Goal: Task Accomplishment & Management: Use online tool/utility

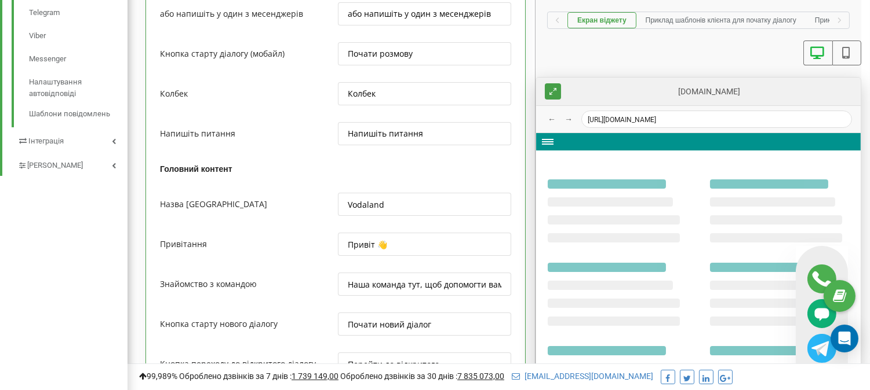
scroll to position [528, 0]
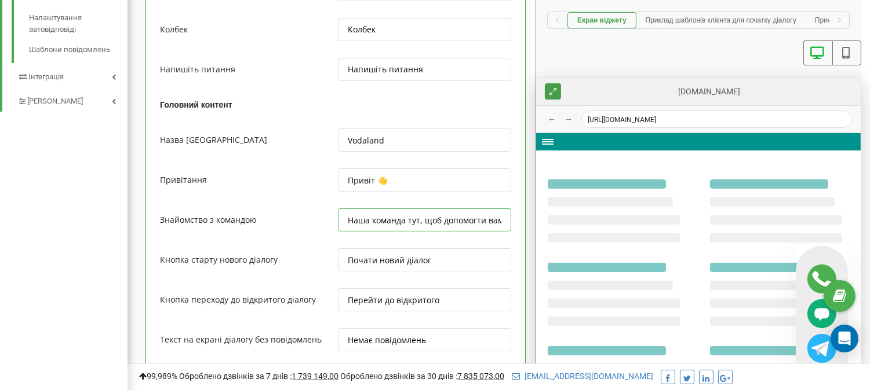
click at [491, 224] on input "Наша команда тут, щоб допомогти вам" at bounding box center [424, 220] width 173 height 23
type input "Наша команда тут, щоб допомогти [PERSON_NAME]"
click at [460, 265] on input "Почати новий діалог" at bounding box center [424, 260] width 173 height 23
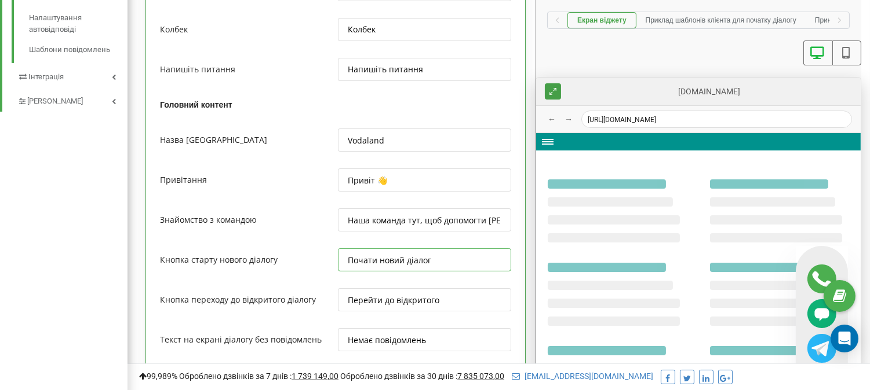
drag, startPoint x: 459, startPoint y: 264, endPoint x: 338, endPoint y: 272, distance: 121.9
click at [338, 272] on input "Почати новий діалог" at bounding box center [424, 260] width 173 height 23
click at [445, 264] on input "Почати новий діалог" at bounding box center [424, 260] width 173 height 23
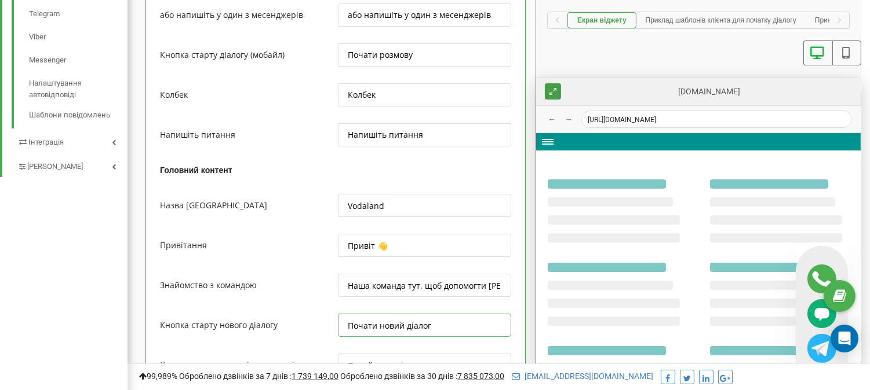
scroll to position [463, 0]
drag, startPoint x: 425, startPoint y: 135, endPoint x: 346, endPoint y: 144, distance: 79.8
click at [346, 144] on input "Напишіть питання" at bounding box center [424, 133] width 173 height 23
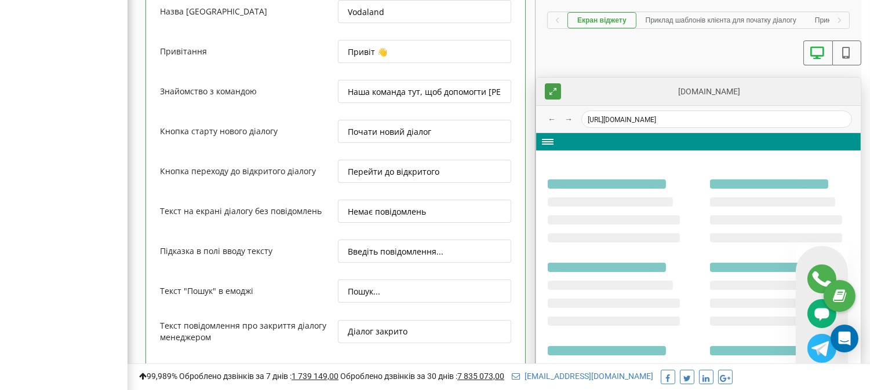
scroll to position [592, 0]
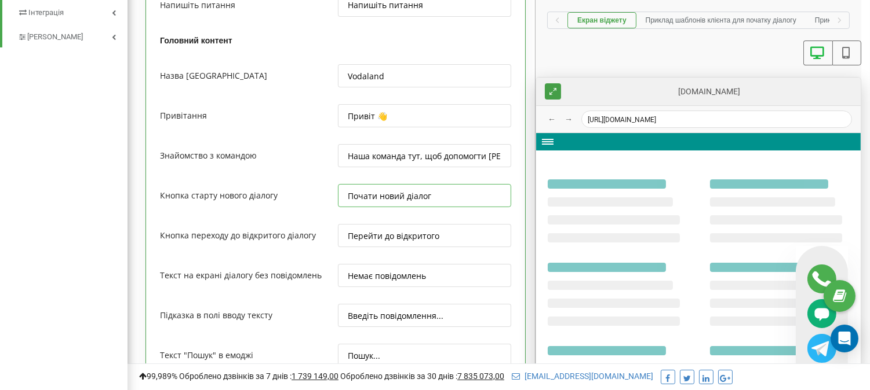
click at [428, 198] on input "Почати новий діалог" at bounding box center [424, 195] width 173 height 23
click at [441, 196] on input "Почати новий діалог" at bounding box center [424, 195] width 173 height 23
drag, startPoint x: 441, startPoint y: 196, endPoint x: 342, endPoint y: 195, distance: 98.5
click at [342, 195] on input "Почати новий діалог" at bounding box center [424, 195] width 173 height 23
paste input "апишіть питання"
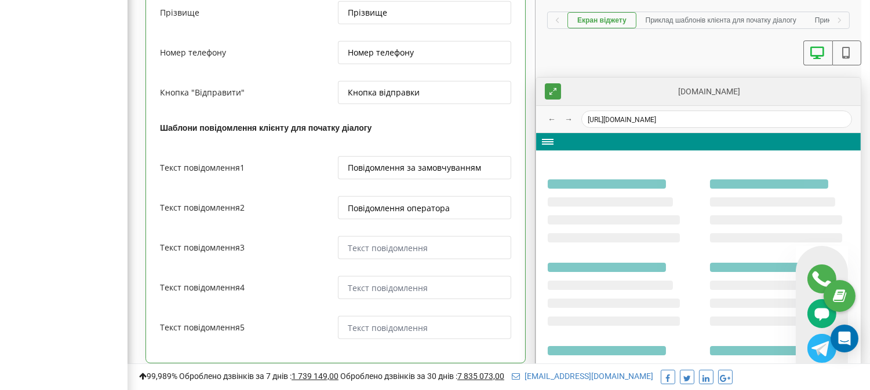
scroll to position [1171, 0]
type input "Напишіть питання"
drag, startPoint x: 485, startPoint y: 169, endPoint x: 348, endPoint y: 170, distance: 137.3
click at [348, 170] on input "Повідомлення за замовчуванням" at bounding box center [424, 167] width 173 height 23
type input "Т"
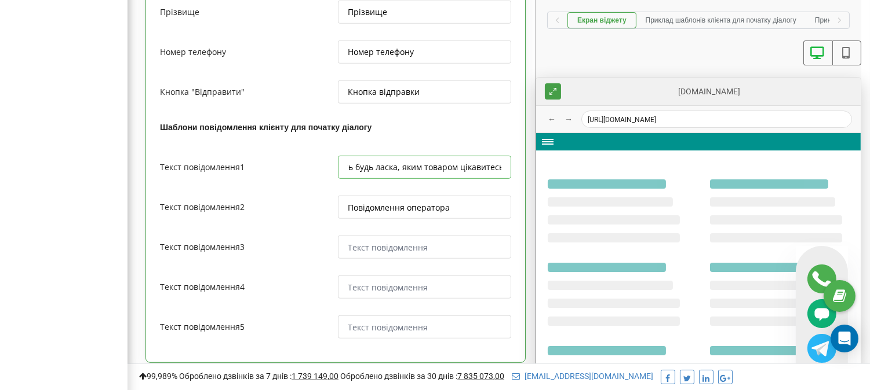
scroll to position [0, 37]
type input "Підкажіть будь ласка, яким товаром цікавитесь?"
click at [456, 211] on input "Повідомлення оператора" at bounding box center [424, 207] width 173 height 23
type input "П"
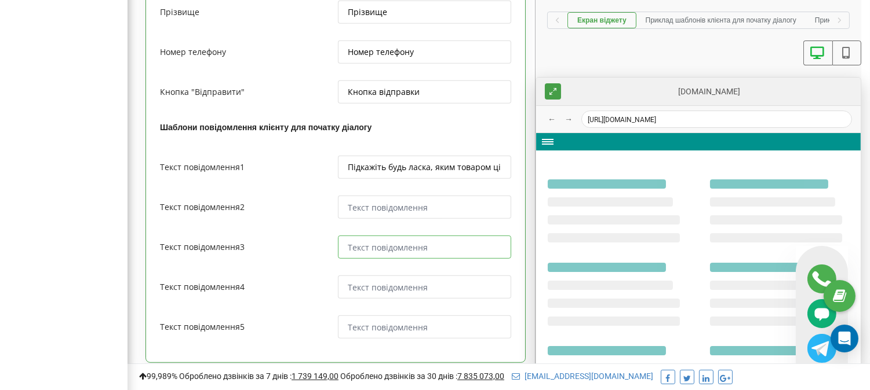
click at [422, 242] on input "text" at bounding box center [424, 247] width 173 height 23
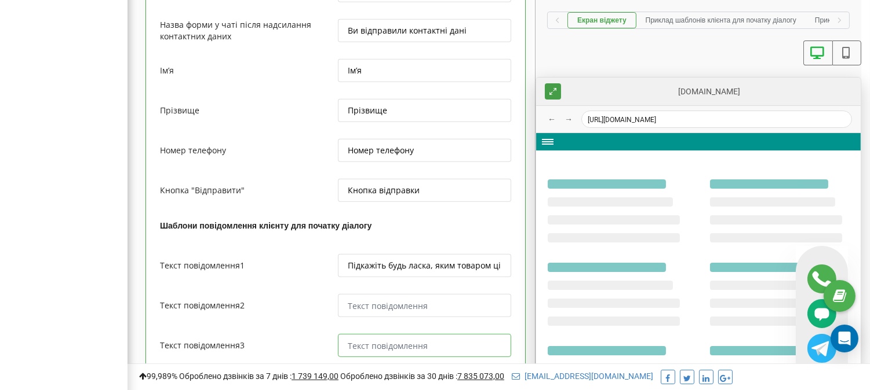
scroll to position [1236, 0]
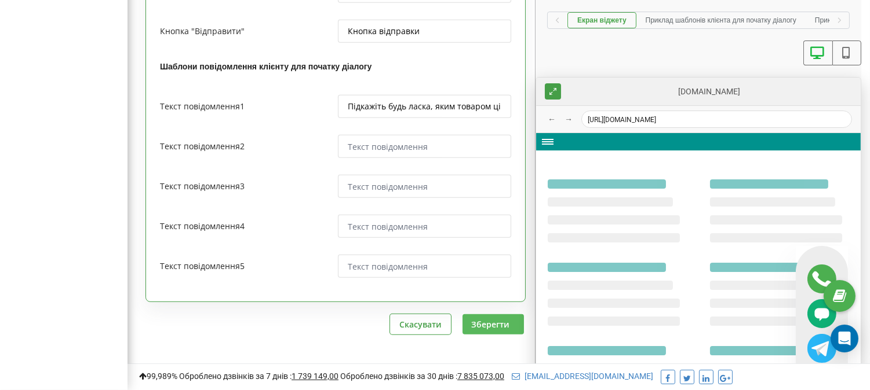
click at [491, 316] on button "Зберегти" at bounding box center [492, 325] width 61 height 20
